Goal: Information Seeking & Learning: Learn about a topic

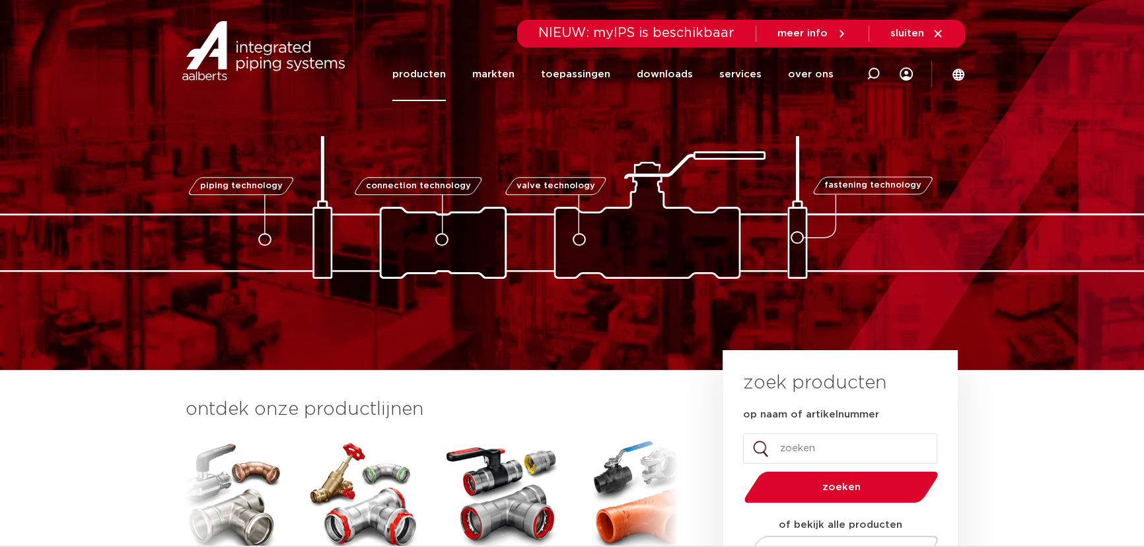
drag, startPoint x: 0, startPoint y: 0, endPoint x: 423, endPoint y: 78, distance: 430.0
click at [423, 78] on link "producten" at bounding box center [420, 75] width 54 height 54
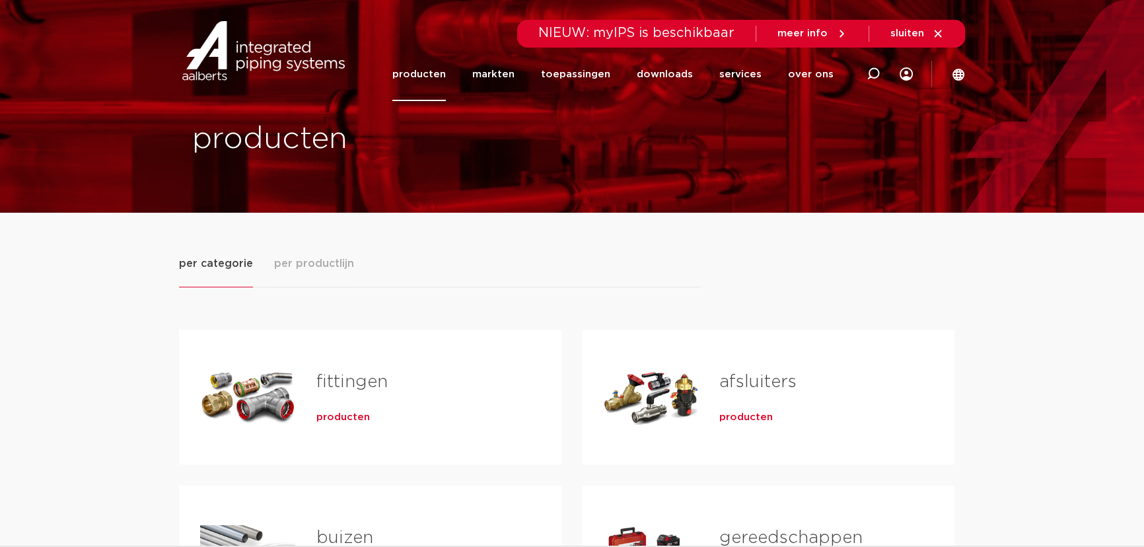
click at [257, 398] on div "Tabs. Open items met enter of spatie, sluit af met escape en navigeer met de pi…" at bounding box center [247, 397] width 95 height 93
click at [328, 417] on span "producten" at bounding box center [344, 417] width 54 height 13
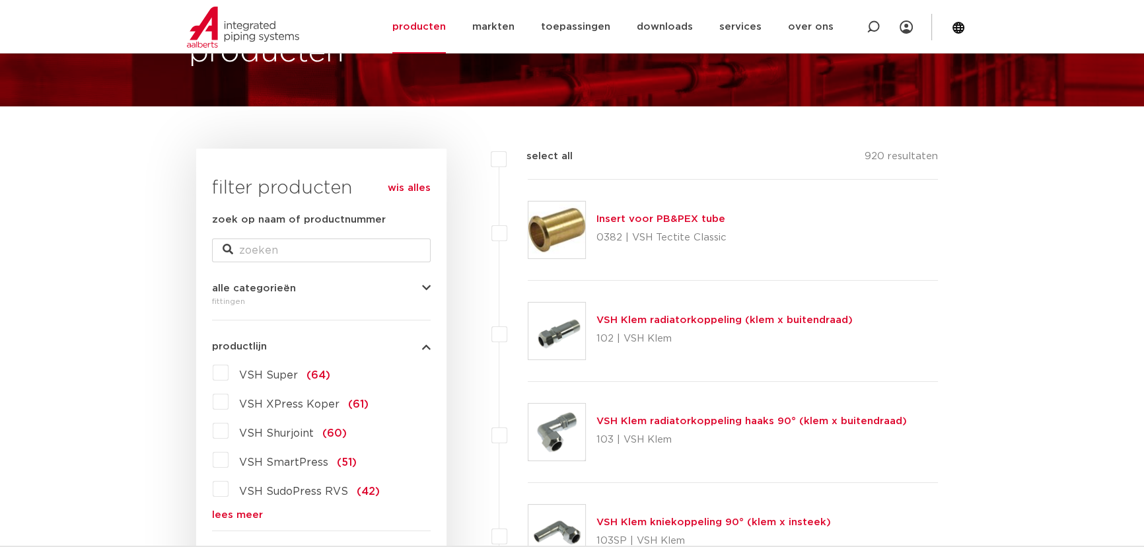
scroll to position [65, 0]
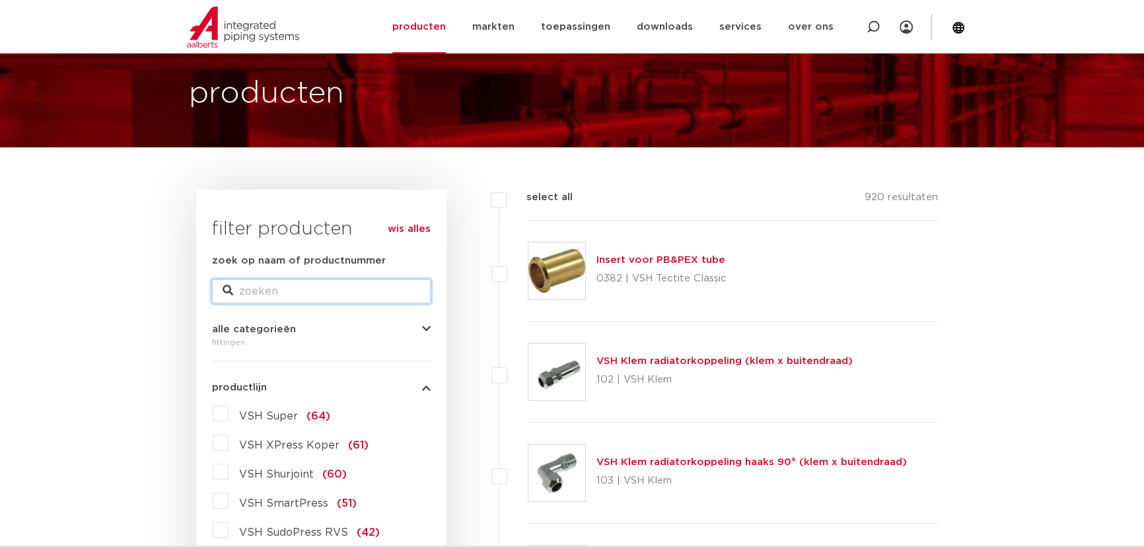
click at [332, 287] on input "zoek op naam of productnummer" at bounding box center [321, 292] width 219 height 24
type input "tectite"
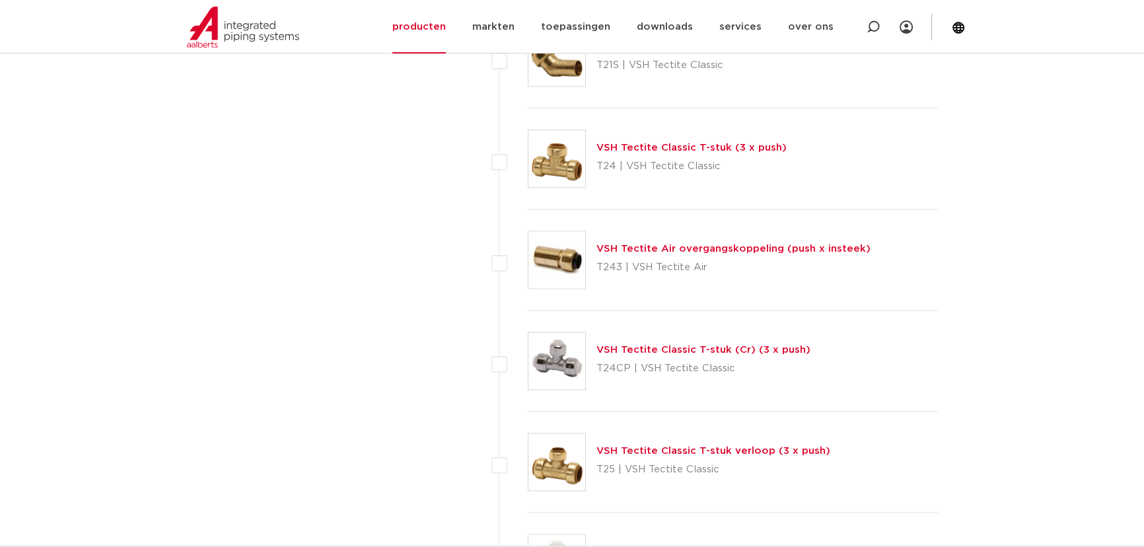
scroll to position [2813, 0]
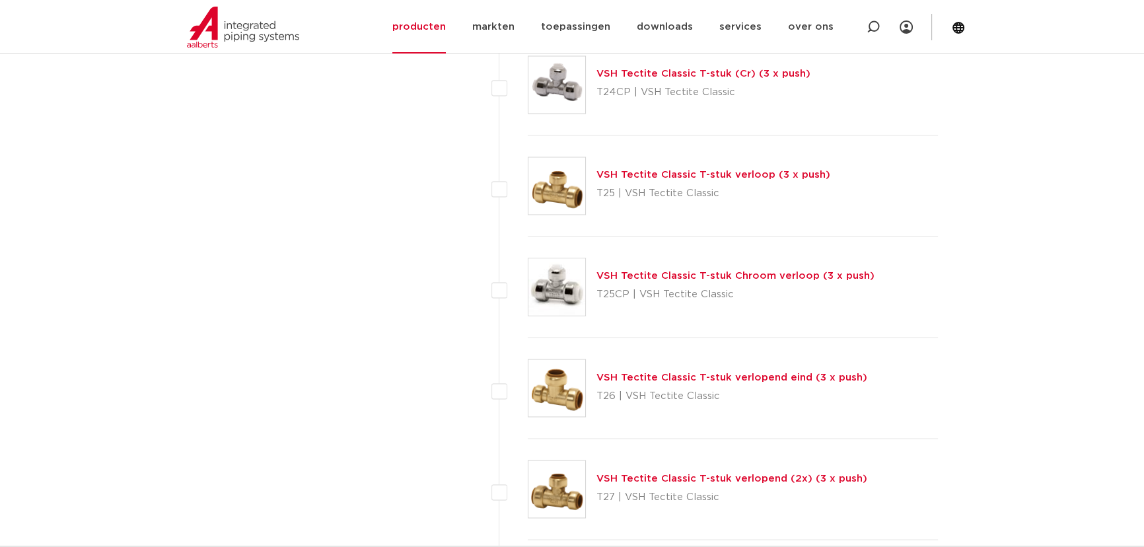
click at [562, 290] on img at bounding box center [557, 286] width 57 height 57
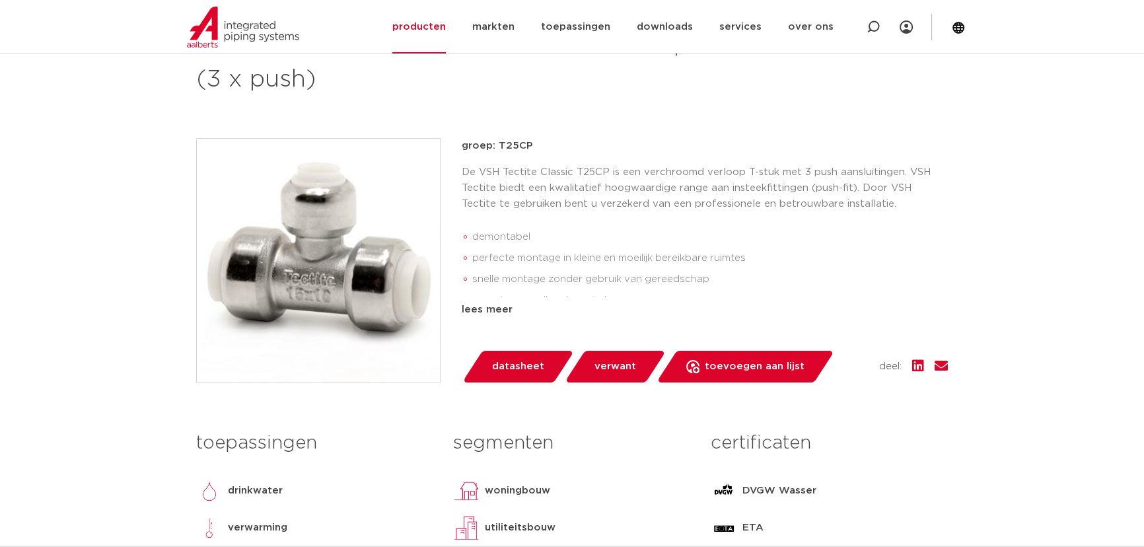
scroll to position [240, 0]
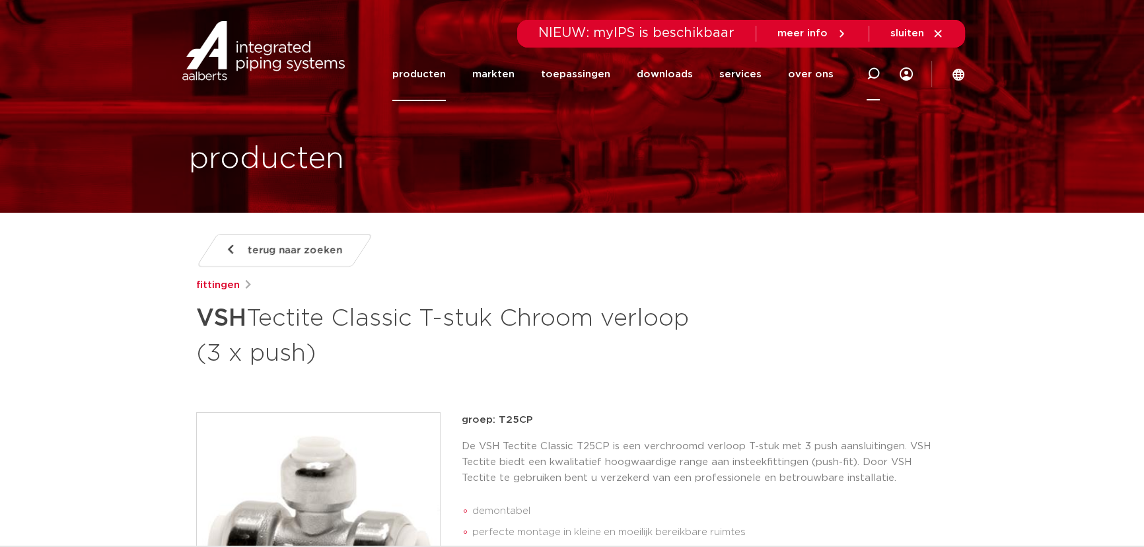
click at [872, 69] on icon at bounding box center [873, 74] width 16 height 16
type input "tectite verzinkt"
click button "Zoeken" at bounding box center [0, 0] width 0 height 0
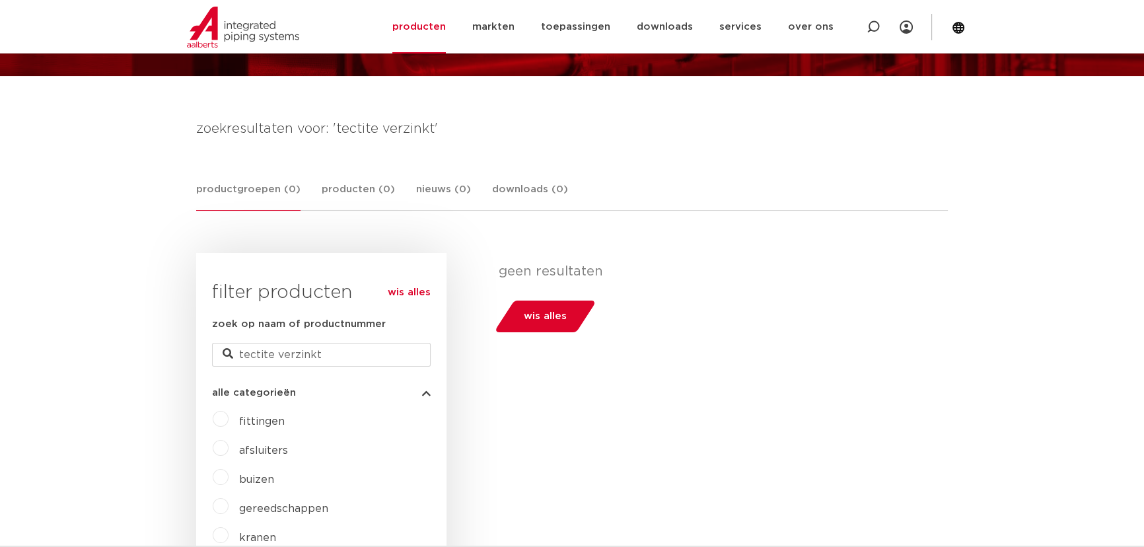
scroll to position [128, 0]
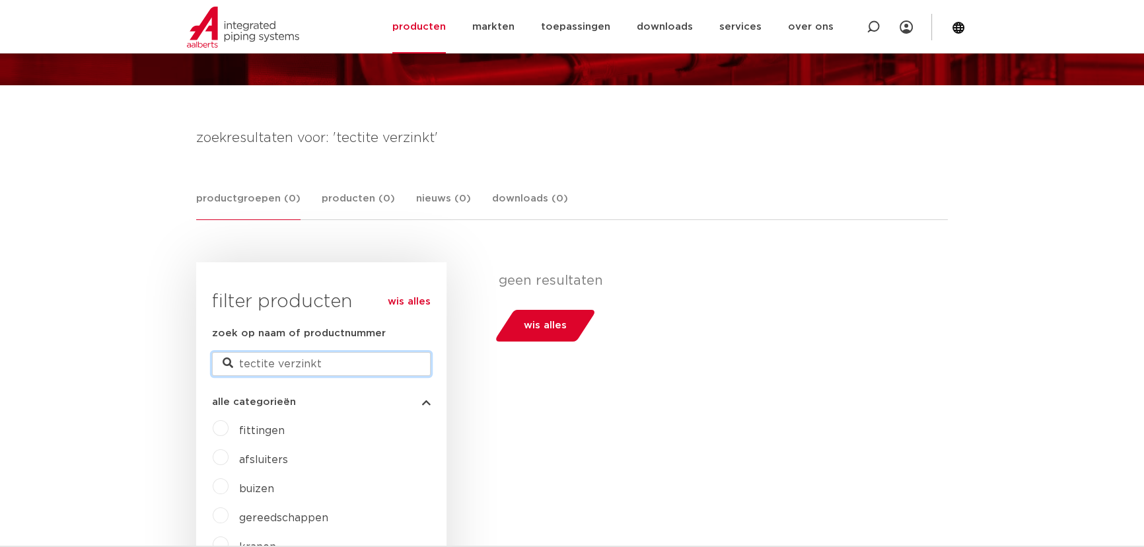
drag, startPoint x: 336, startPoint y: 365, endPoint x: 278, endPoint y: 369, distance: 58.2
click at [278, 369] on input "tectite verzinkt" at bounding box center [321, 364] width 219 height 24
type input "tectite staal"
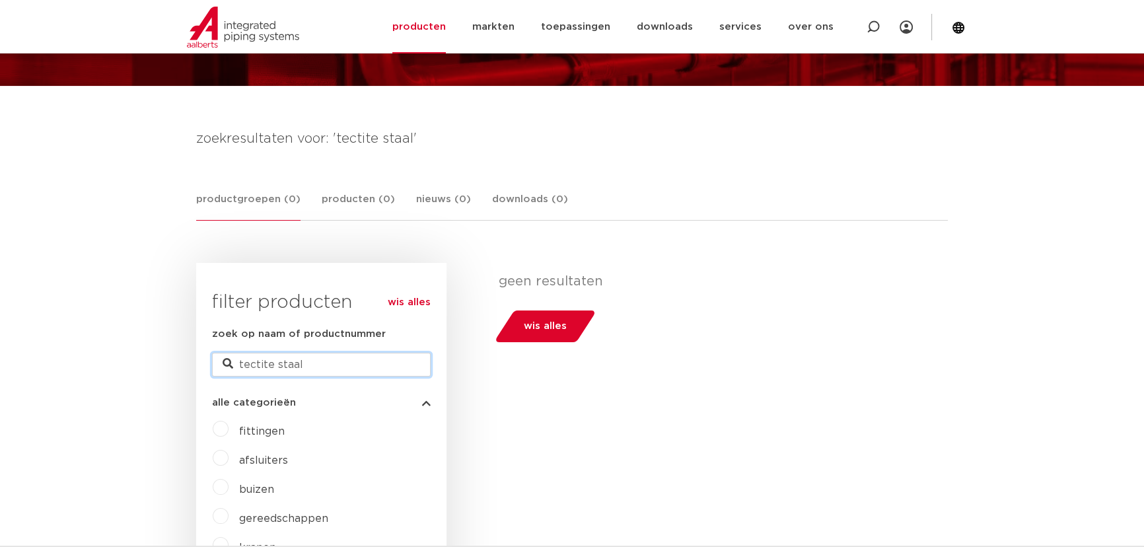
drag, startPoint x: 310, startPoint y: 367, endPoint x: 177, endPoint y: 369, distance: 132.8
type input "tectite"
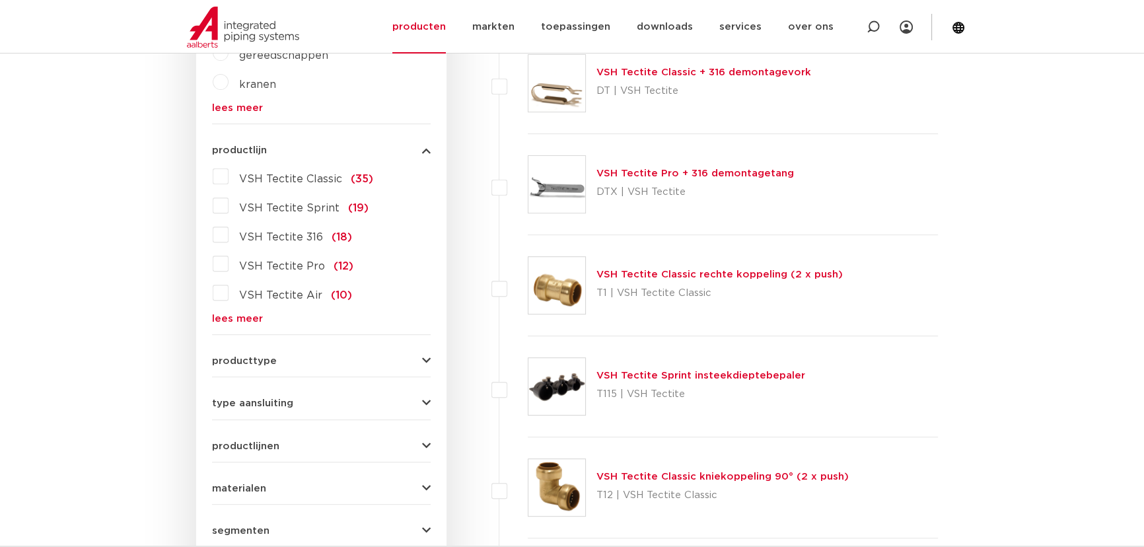
scroll to position [787, 0]
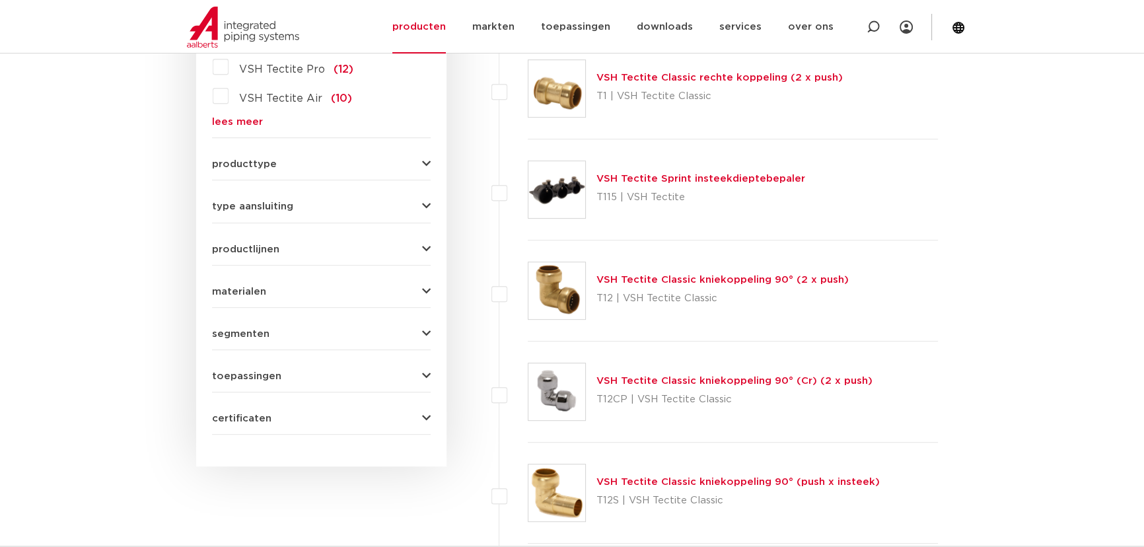
click at [431, 289] on div "wis alles filter producten zoek op naam of productnummer tectite alle categorie…" at bounding box center [321, 35] width 250 height 864
click at [426, 289] on icon "button" at bounding box center [426, 292] width 9 height 10
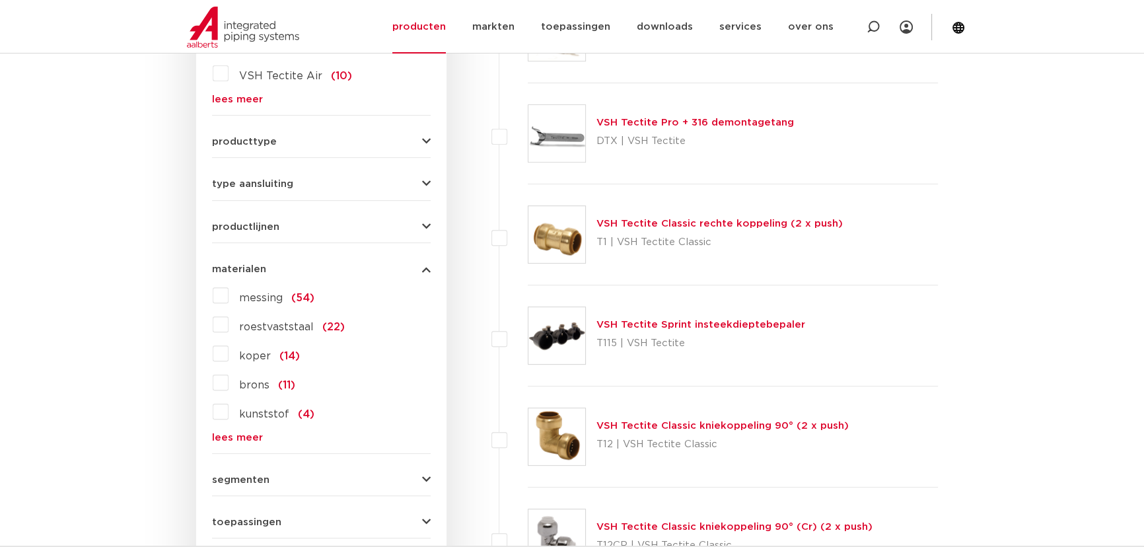
scroll to position [619, 0]
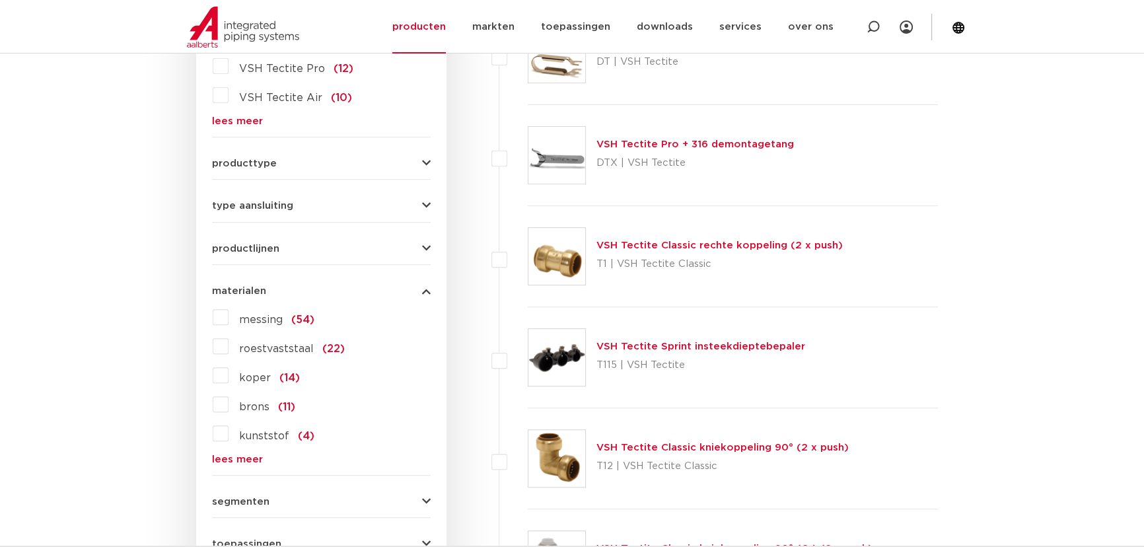
click at [229, 342] on label "roestvaststaal (22)" at bounding box center [287, 346] width 116 height 21
click at [0, 0] on input "roestvaststaal (22)" at bounding box center [0, 0] width 0 height 0
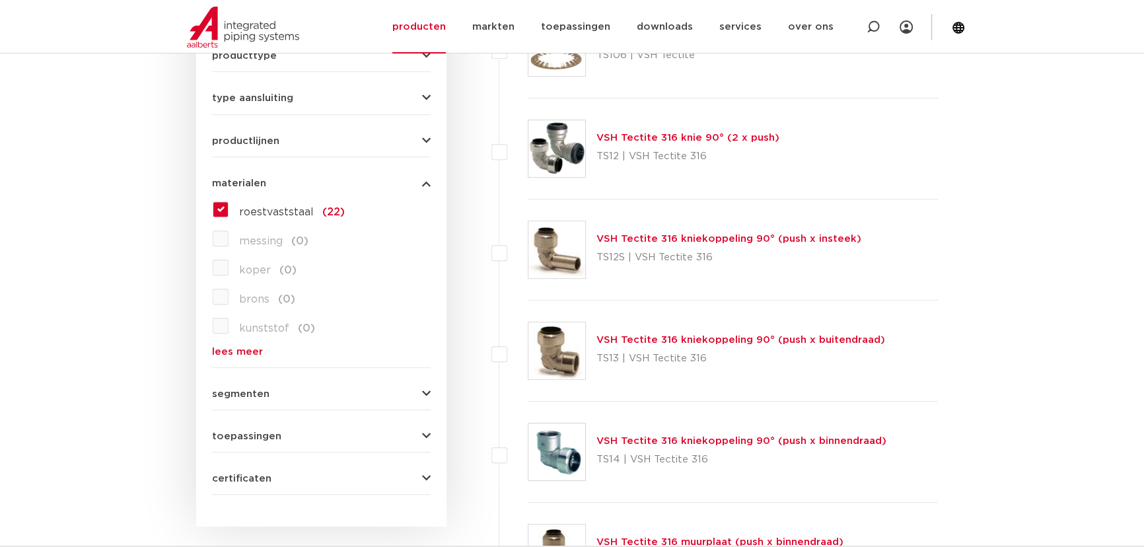
scroll to position [679, 0]
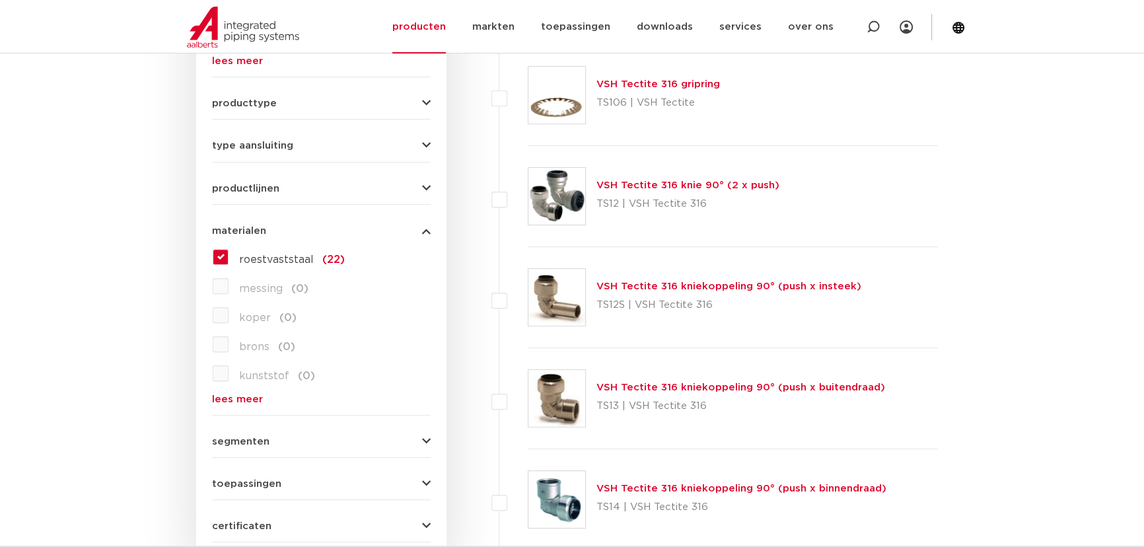
click at [229, 255] on label "roestvaststaal (22)" at bounding box center [287, 256] width 116 height 21
click at [0, 0] on input "roestvaststaal (22)" at bounding box center [0, 0] width 0 height 0
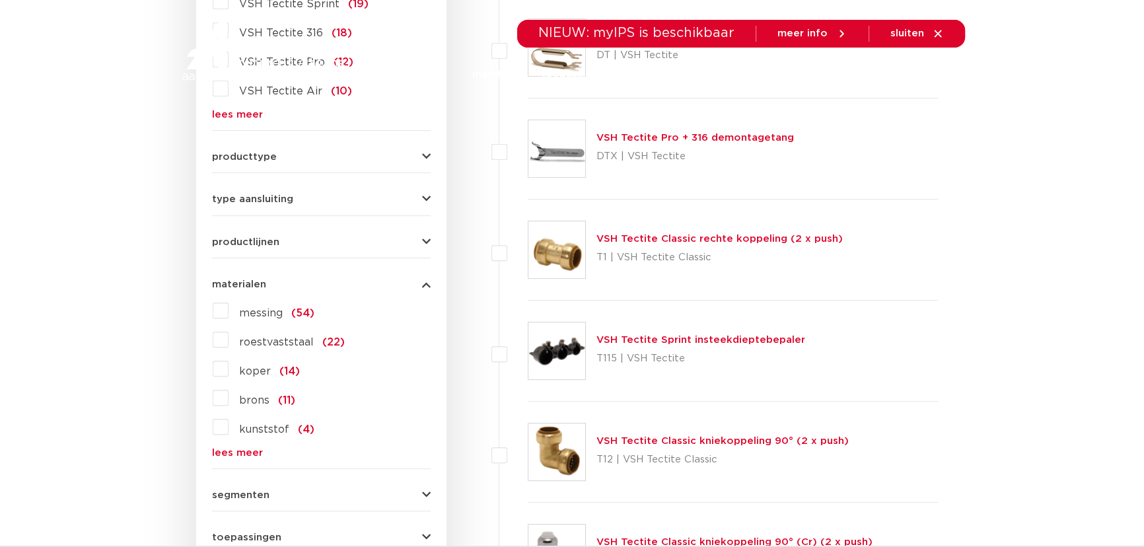
scroll to position [679, 0]
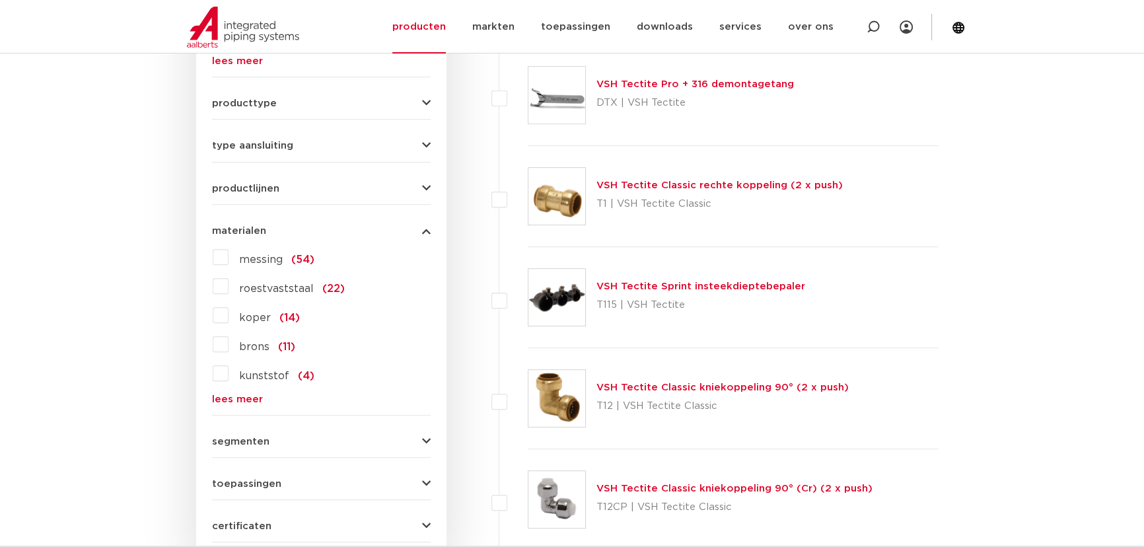
click at [229, 256] on label "messing (54)" at bounding box center [272, 256] width 86 height 21
click at [0, 0] on input "messing (54)" at bounding box center [0, 0] width 0 height 0
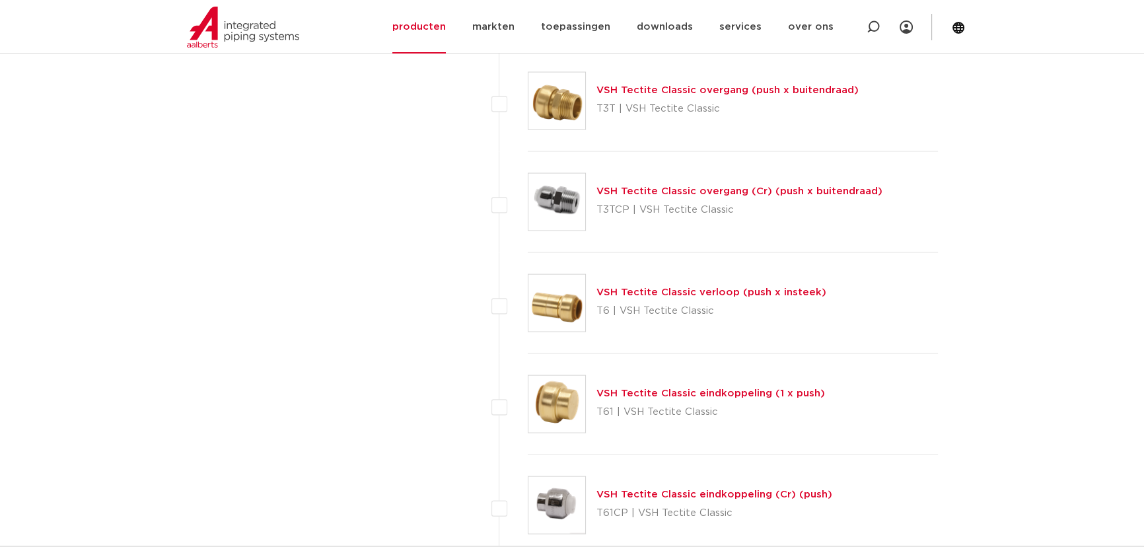
scroll to position [3268, 0]
